Goal: Find specific page/section: Find specific page/section

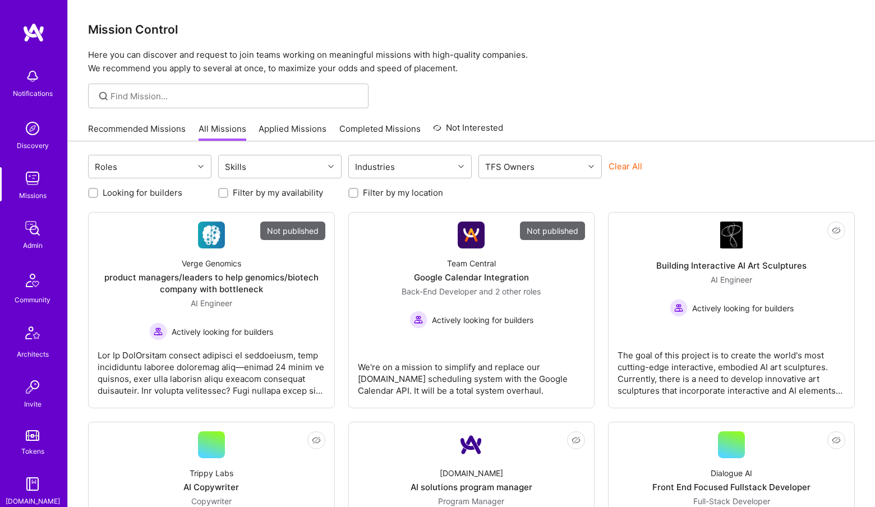
click at [38, 217] on img at bounding box center [32, 228] width 22 height 22
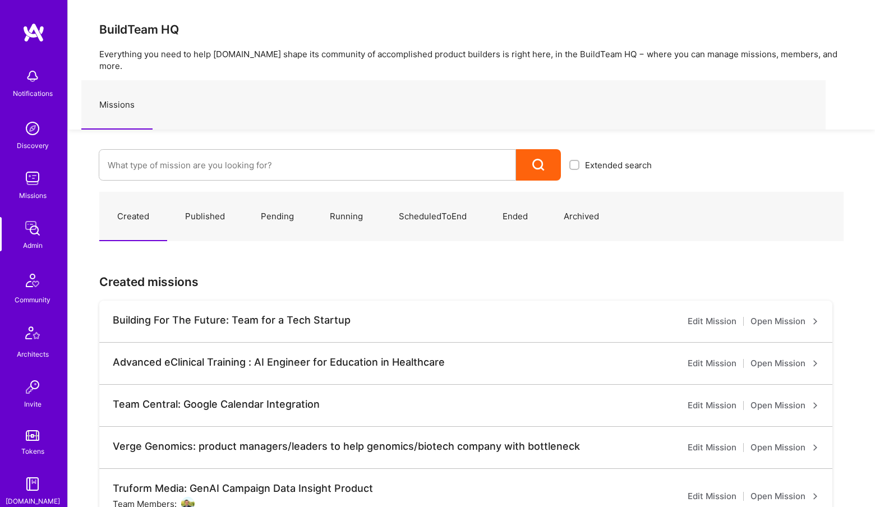
click at [112, 151] on input at bounding box center [307, 165] width 399 height 29
type input "makers"
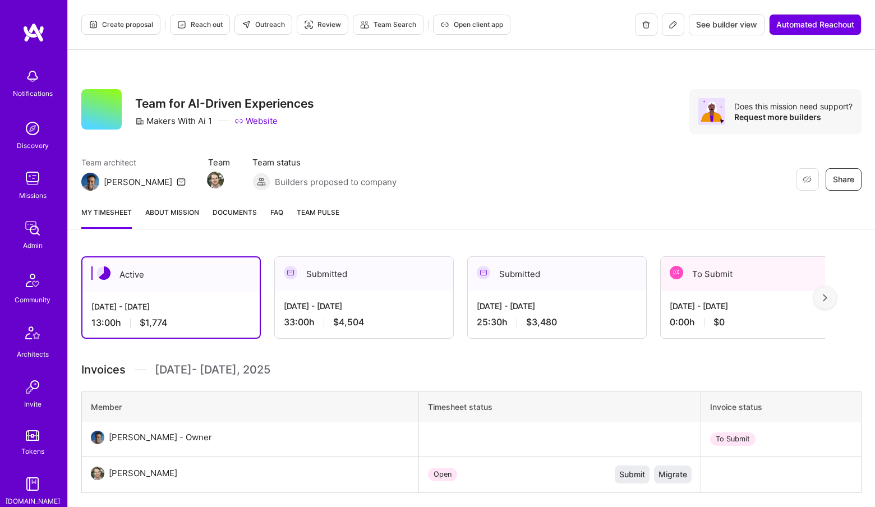
scroll to position [0, 20]
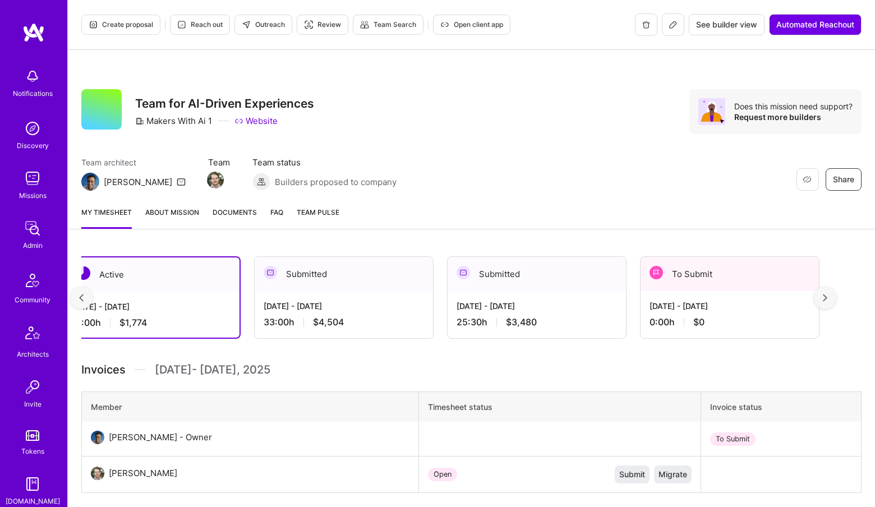
click at [29, 225] on img at bounding box center [32, 228] width 22 height 22
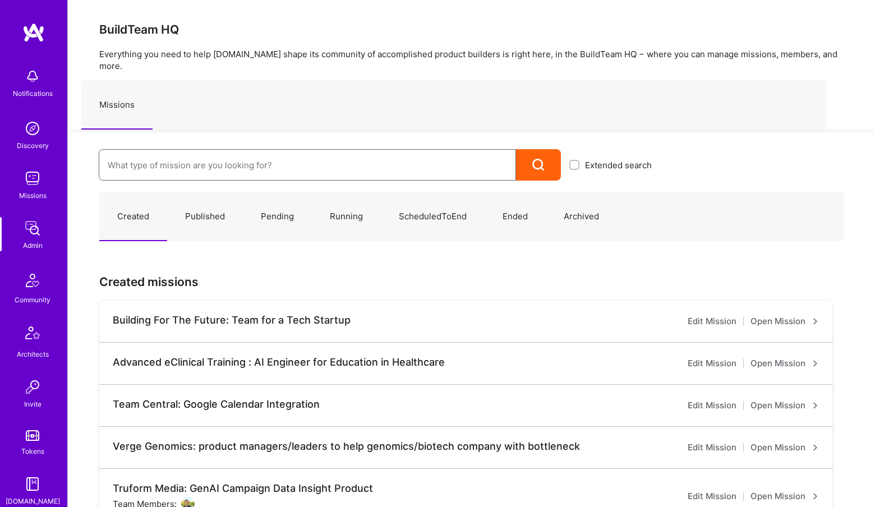
click at [153, 151] on input at bounding box center [307, 165] width 399 height 29
type input "i"
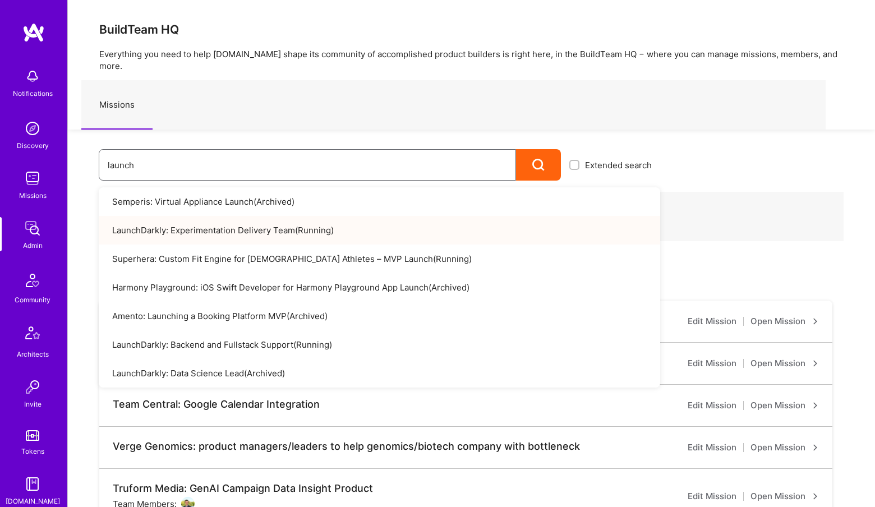
type input "launch"
click at [208, 216] on link "LaunchDarkly: Experimentation Delivery Team ( Running )" at bounding box center [379, 230] width 561 height 29
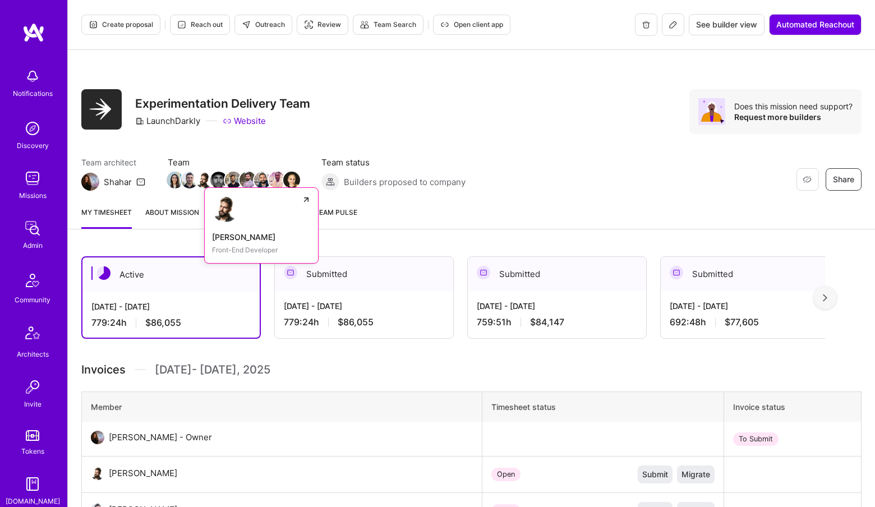
click at [202, 179] on img at bounding box center [204, 180] width 17 height 17
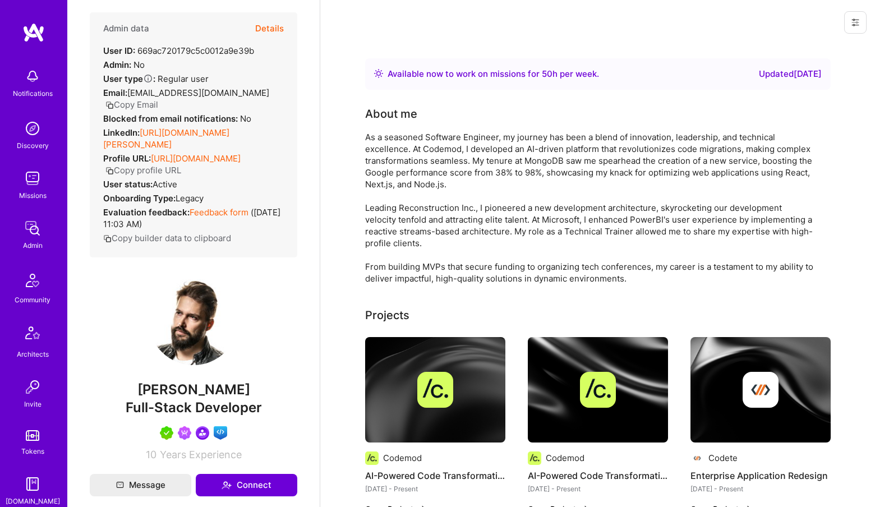
scroll to position [13, 0]
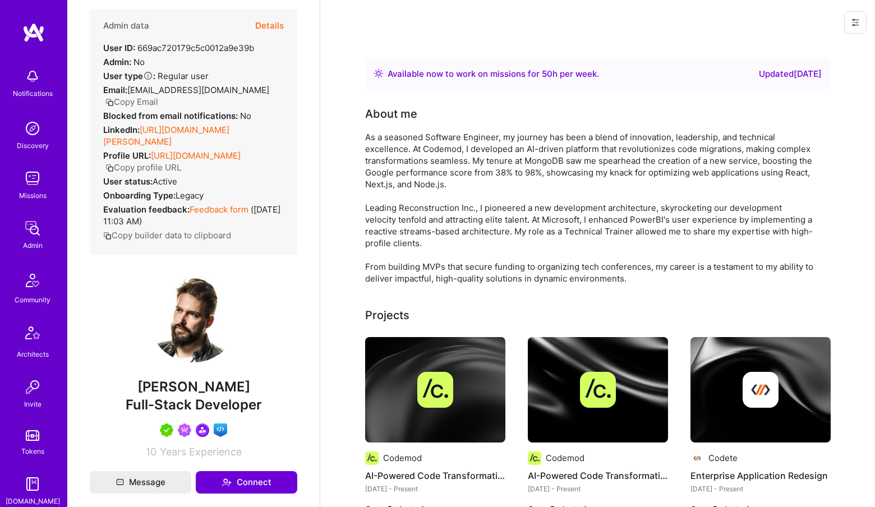
click at [127, 388] on div "Admin data Details User ID: 669ac720179c5c0012a9e39b Admin: No User type Regula…" at bounding box center [194, 234] width 208 height 448
drag, startPoint x: 126, startPoint y: 399, endPoint x: 298, endPoint y: 398, distance: 171.6
click at [298, 398] on div "Admin data Details User ID: 669ac720179c5c0012a9e39b Admin: No User type Regula…" at bounding box center [193, 253] width 252 height 507
copy span "[PERSON_NAME]"
